Goal: Information Seeking & Learning: Learn about a topic

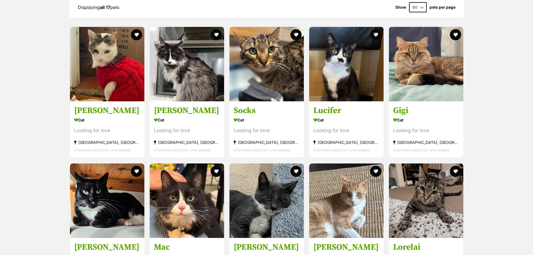
scroll to position [839, 0]
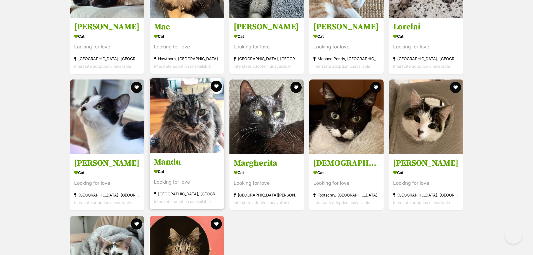
click at [185, 125] on img at bounding box center [187, 115] width 74 height 74
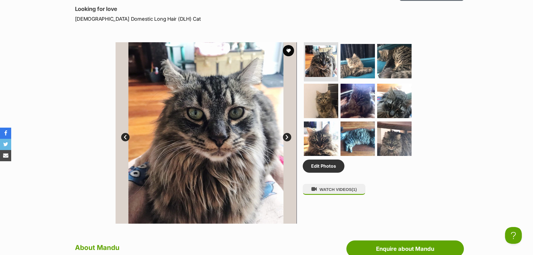
scroll to position [187, 0]
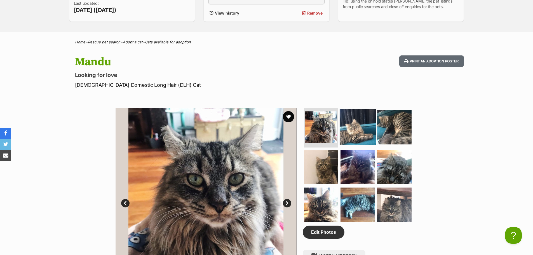
click at [358, 128] on img at bounding box center [358, 127] width 36 height 36
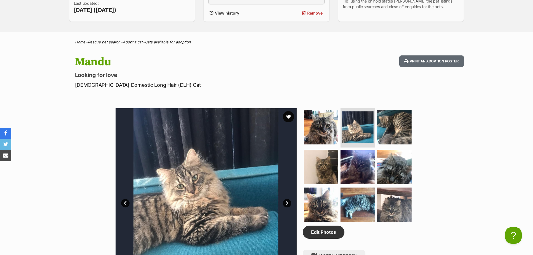
click at [283, 206] on img at bounding box center [205, 198] width 181 height 181
click at [285, 205] on link "Next" at bounding box center [287, 203] width 8 height 8
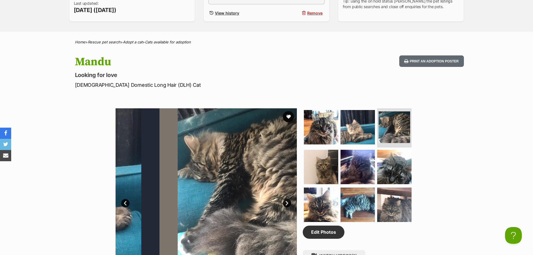
scroll to position [0, 0]
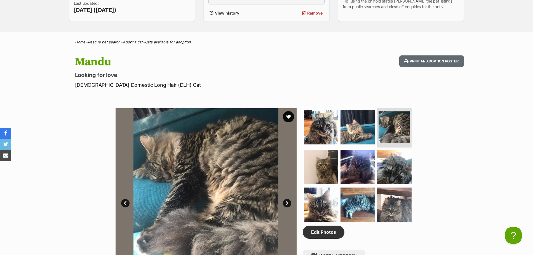
click at [285, 205] on link "Next" at bounding box center [287, 203] width 8 height 8
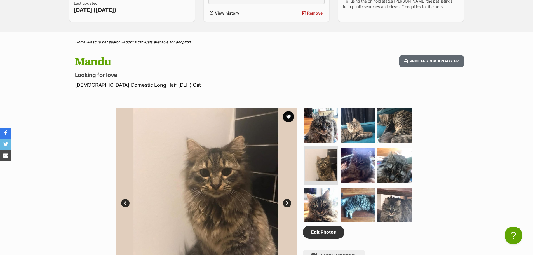
click at [285, 205] on link "Next" at bounding box center [287, 203] width 8 height 8
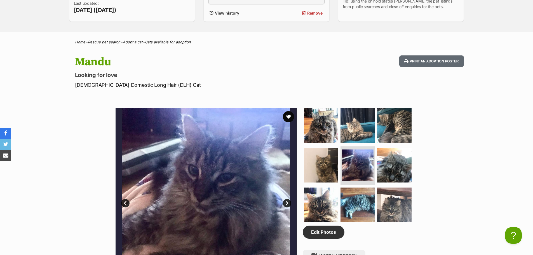
click at [285, 205] on link "Next" at bounding box center [287, 203] width 8 height 8
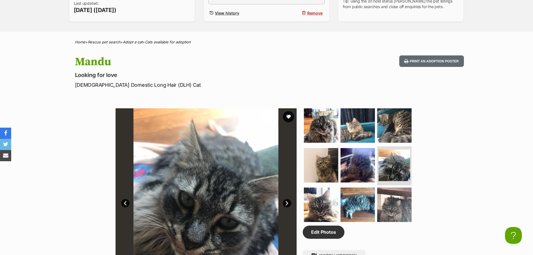
click at [285, 205] on link "Next" at bounding box center [287, 203] width 8 height 8
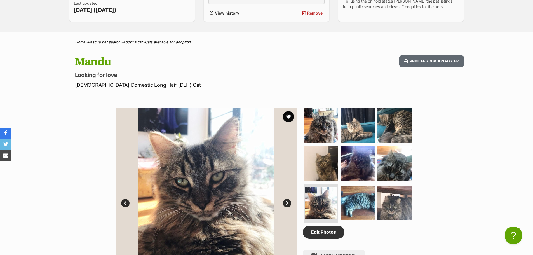
click at [285, 205] on link "Next" at bounding box center [287, 203] width 8 height 8
